Goal: Find specific page/section: Find specific page/section

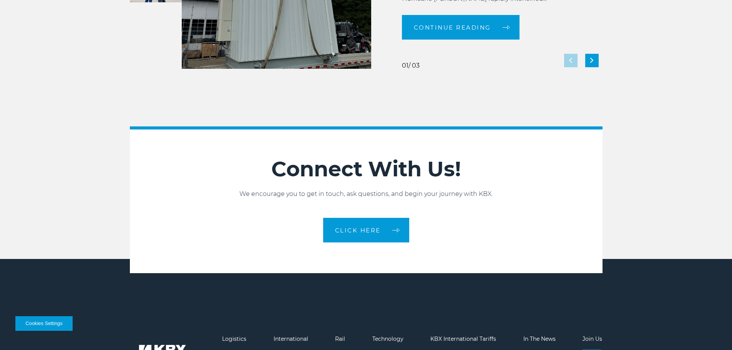
scroll to position [1714, 0]
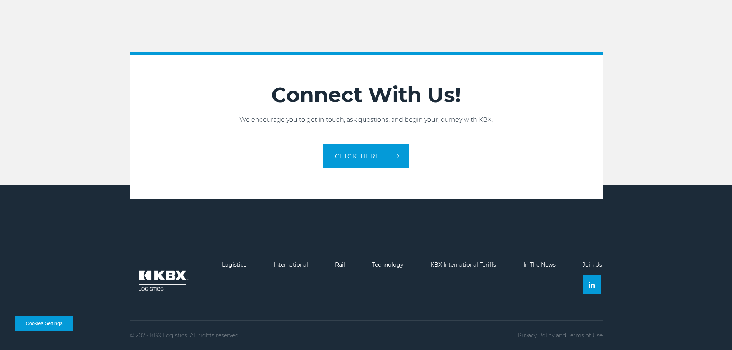
click at [538, 263] on link "In The News" at bounding box center [539, 264] width 32 height 7
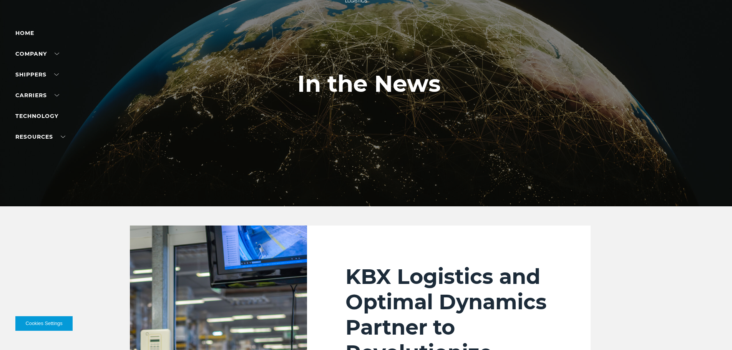
scroll to position [38, 0]
click at [45, 94] on link "Carriers" at bounding box center [37, 95] width 44 height 7
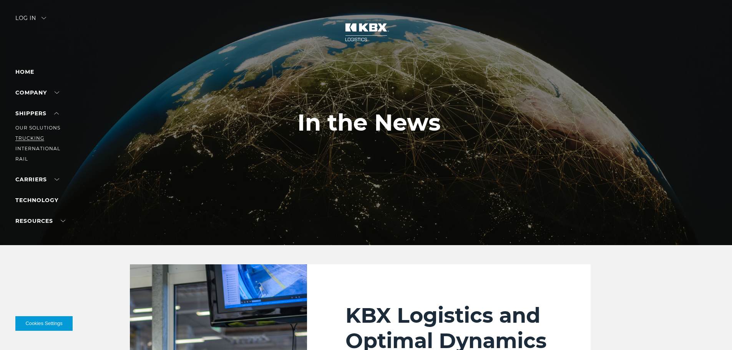
click at [34, 139] on link "Trucking" at bounding box center [29, 138] width 29 height 6
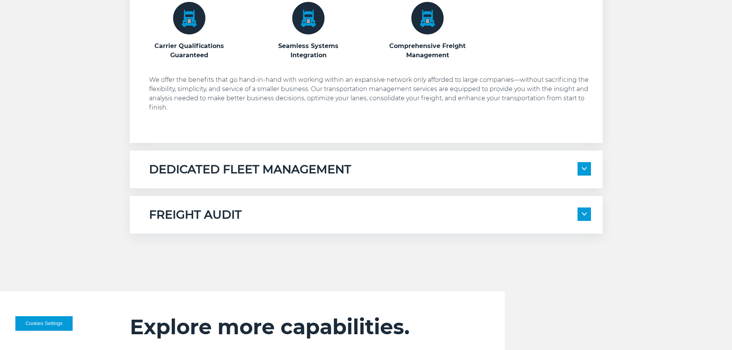
scroll to position [499, 0]
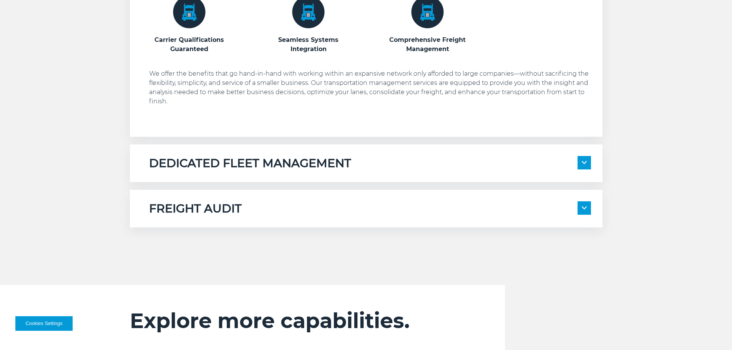
click at [270, 206] on div "FREIGHT AUDIT" at bounding box center [370, 208] width 442 height 15
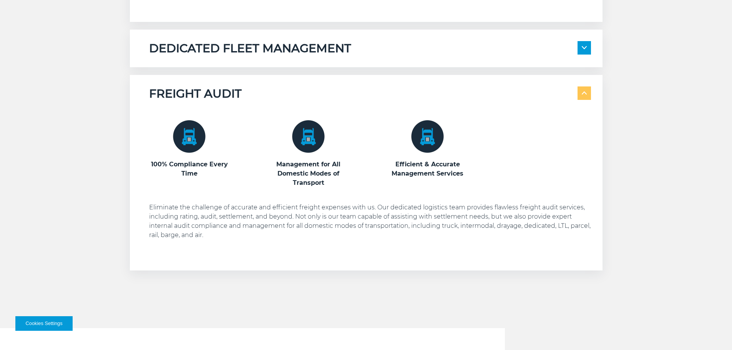
scroll to position [614, 0]
